Goal: Navigation & Orientation: Find specific page/section

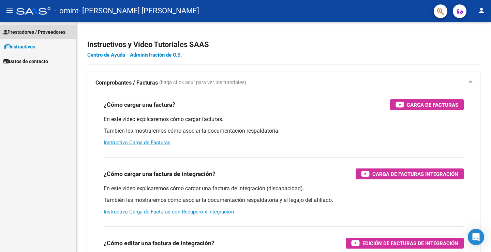
click at [47, 32] on span "Prestadores / Proveedores" at bounding box center [34, 32] width 62 height 8
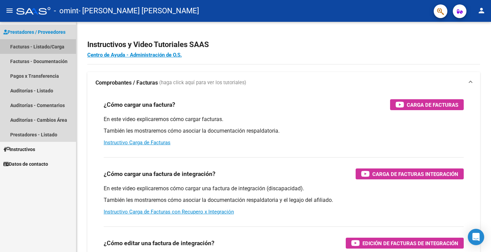
click at [46, 47] on link "Facturas - Listado/Carga" at bounding box center [38, 46] width 76 height 15
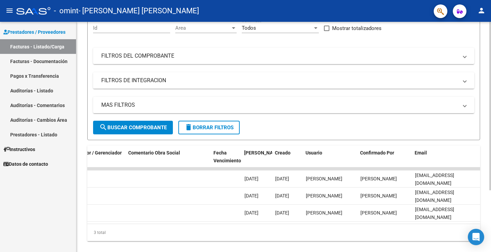
scroll to position [0, 1046]
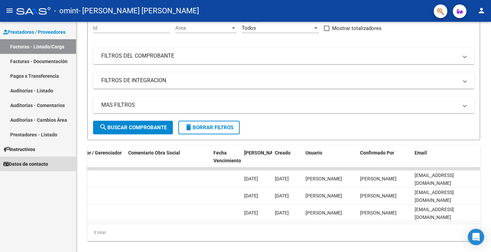
click at [18, 162] on span "Datos de contacto" at bounding box center [25, 164] width 45 height 8
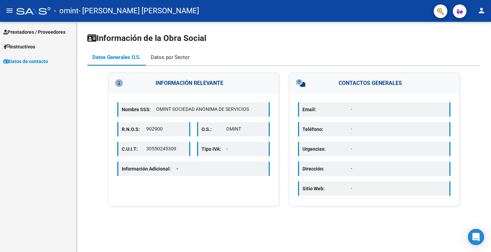
click at [180, 59] on div "Datos por Sector" at bounding box center [170, 58] width 39 height 8
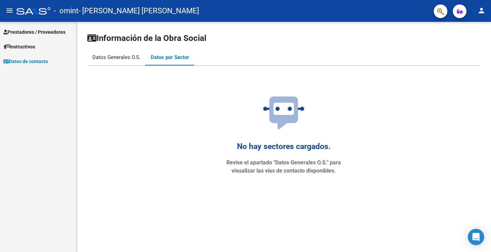
click at [133, 56] on div "Datos Generales O.S." at bounding box center [116, 58] width 48 height 8
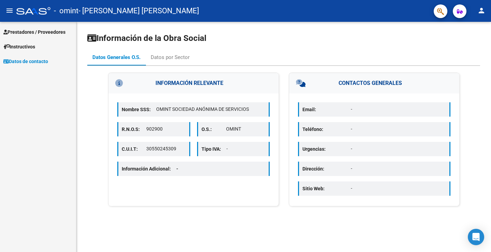
click at [35, 32] on span "Prestadores / Proveedores" at bounding box center [34, 32] width 62 height 8
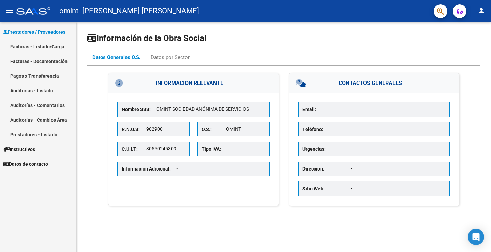
click at [31, 79] on link "Pagos x Transferencia" at bounding box center [38, 76] width 76 height 15
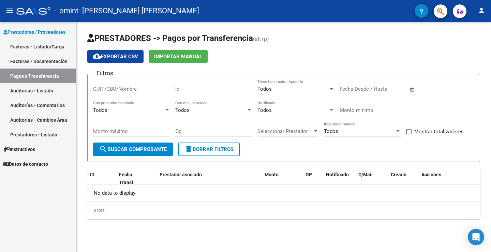
click at [36, 62] on link "Facturas - Documentación" at bounding box center [38, 61] width 76 height 15
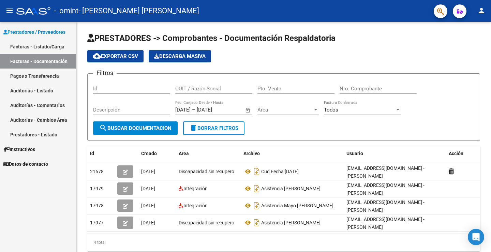
click at [34, 73] on link "Pagos x Transferencia" at bounding box center [38, 76] width 76 height 15
